Goal: Navigation & Orientation: Find specific page/section

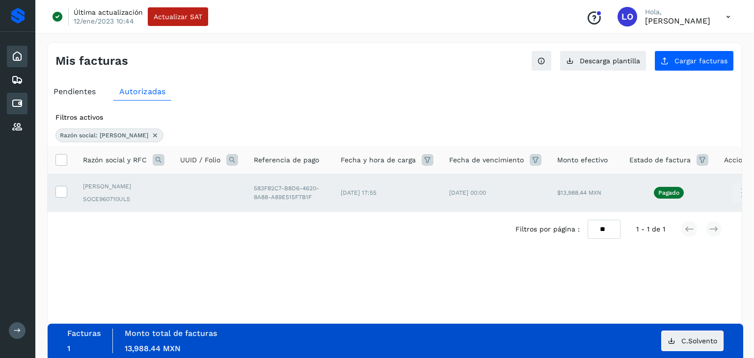
click at [22, 52] on icon at bounding box center [17, 57] width 12 height 12
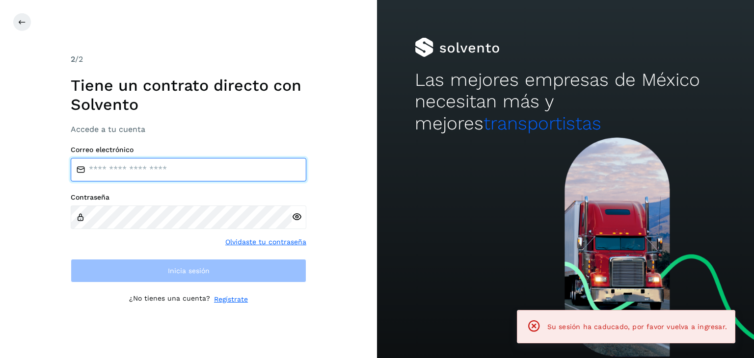
click at [135, 165] on input "email" at bounding box center [189, 170] width 236 height 24
type input "**********"
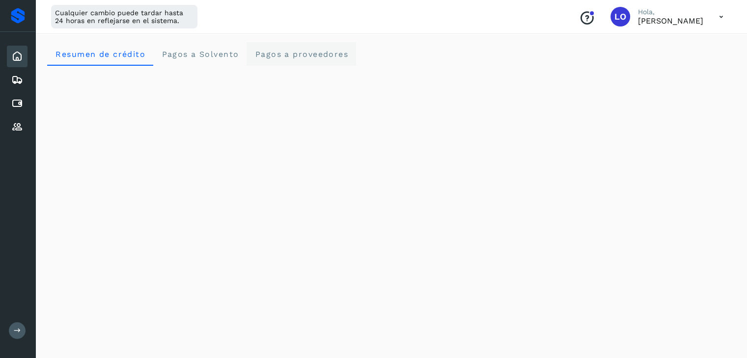
click at [283, 53] on span "Pagos a proveedores" at bounding box center [301, 54] width 94 height 9
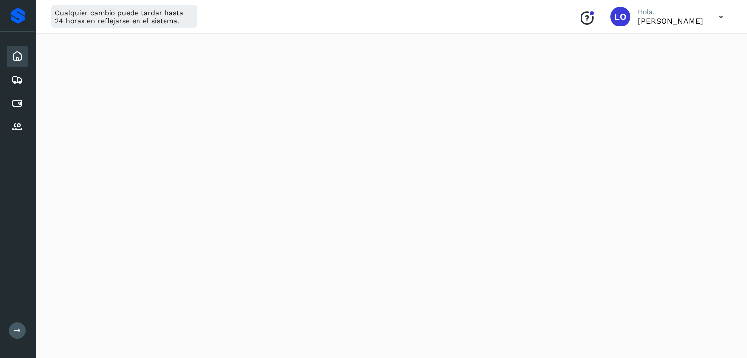
scroll to position [98, 0]
click at [16, 49] on div "Inicio" at bounding box center [17, 57] width 21 height 22
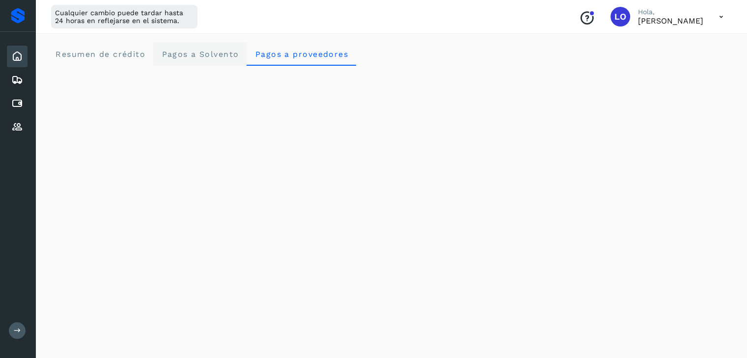
click at [217, 56] on span "Pagos a Solvento" at bounding box center [200, 54] width 78 height 9
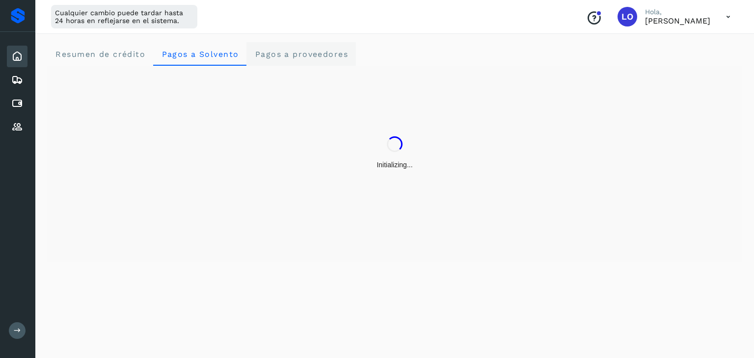
click at [302, 48] on proveedores "Pagos a proveedores" at bounding box center [300, 54] width 109 height 24
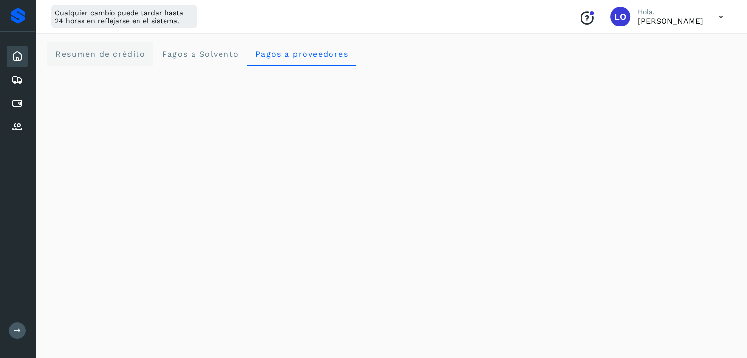
click at [95, 50] on span "Resumen de crédito" at bounding box center [100, 54] width 90 height 9
